Goal: Task Accomplishment & Management: Manage account settings

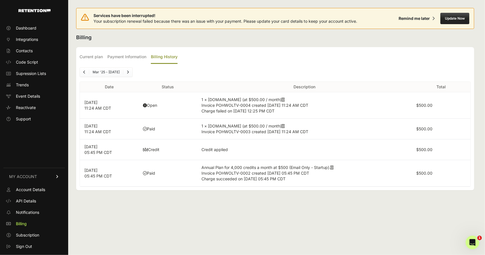
click at [157, 37] on h2 "Billing" at bounding box center [275, 38] width 398 height 8
click at [458, 19] on button "Update Now" at bounding box center [454, 18] width 29 height 11
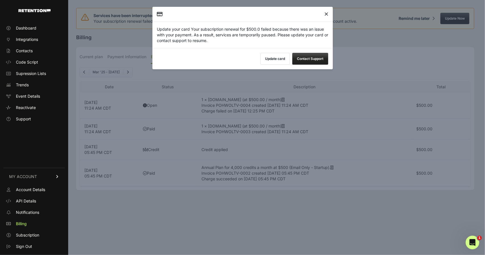
click at [273, 58] on button "Update card" at bounding box center [275, 59] width 30 height 12
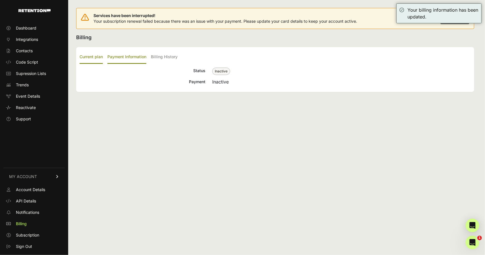
click at [135, 59] on label "Payment Information" at bounding box center [126, 57] width 39 height 13
click at [0, 0] on input "Payment Information" at bounding box center [0, 0] width 0 height 0
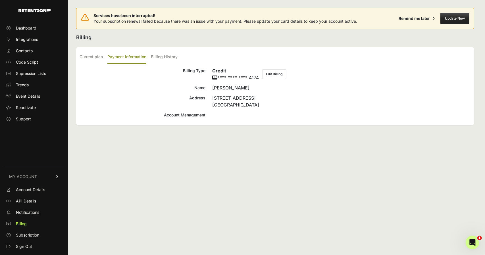
click at [272, 74] on button "Edit Billing" at bounding box center [274, 74] width 24 height 10
click at [275, 74] on button "Edit Billing" at bounding box center [274, 74] width 24 height 10
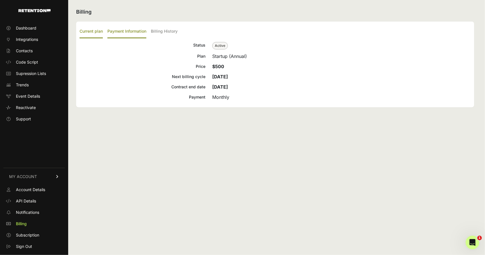
click at [126, 26] on label "Payment Information" at bounding box center [126, 31] width 39 height 13
click at [0, 0] on input "Payment Information" at bounding box center [0, 0] width 0 height 0
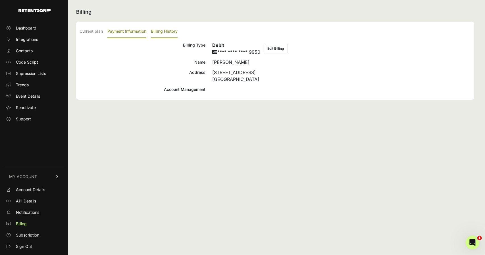
click at [158, 29] on label "Billing History" at bounding box center [164, 31] width 27 height 13
click at [0, 0] on input "Billing History" at bounding box center [0, 0] width 0 height 0
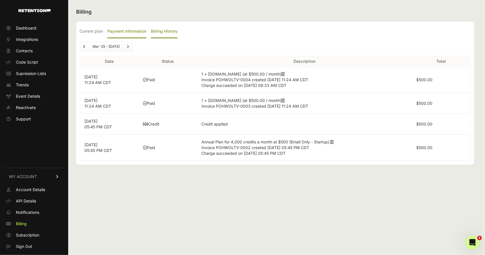
click at [122, 32] on label "Payment Information" at bounding box center [126, 31] width 39 height 13
click at [0, 0] on input "Payment Information" at bounding box center [0, 0] width 0 height 0
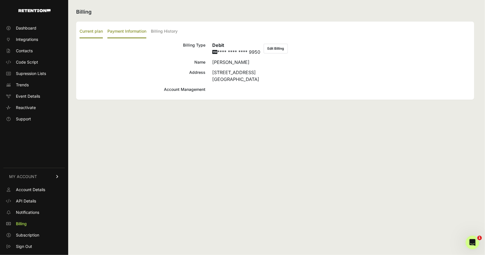
click at [93, 30] on label "Current plan" at bounding box center [91, 31] width 23 height 13
click at [0, 0] on input "Current plan" at bounding box center [0, 0] width 0 height 0
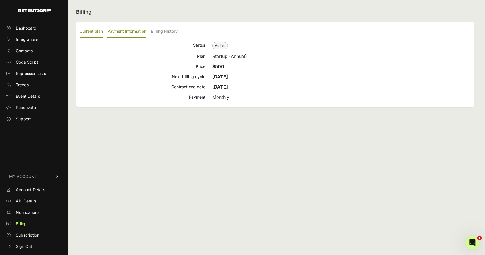
click at [119, 30] on label "Payment Information" at bounding box center [126, 31] width 39 height 13
click at [0, 0] on input "Payment Information" at bounding box center [0, 0] width 0 height 0
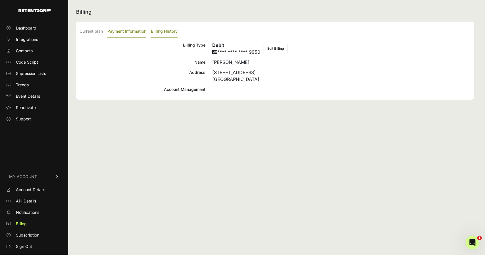
click at [162, 32] on label "Billing History" at bounding box center [164, 31] width 27 height 13
click at [0, 0] on input "Billing History" at bounding box center [0, 0] width 0 height 0
